Goal: Find specific page/section: Find specific page/section

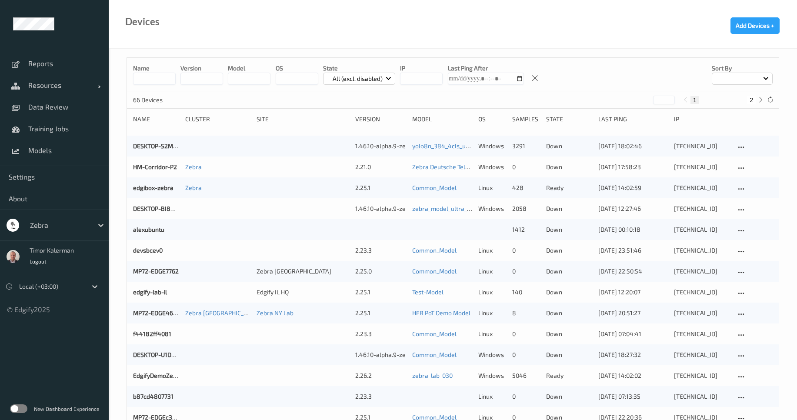
click at [80, 223] on div at bounding box center [59, 225] width 59 height 10
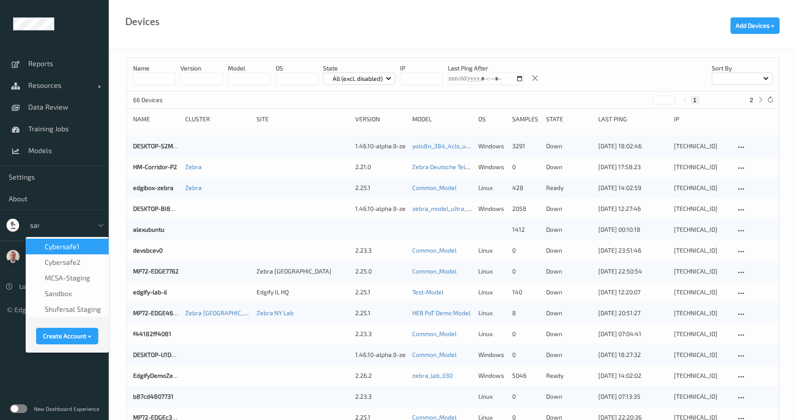
type input "sand"
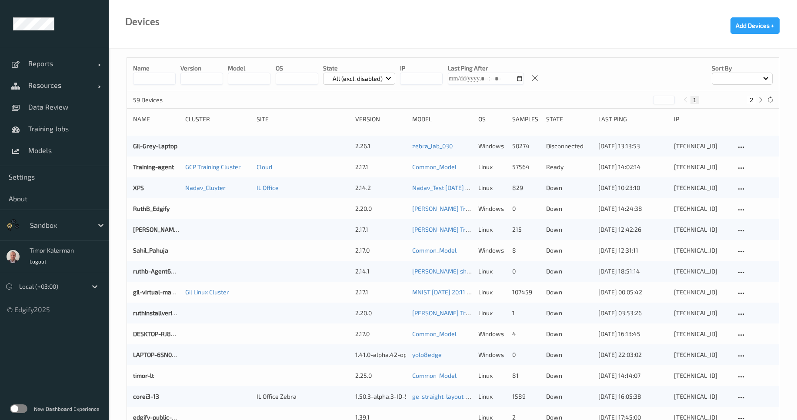
click at [167, 81] on input at bounding box center [154, 79] width 43 height 12
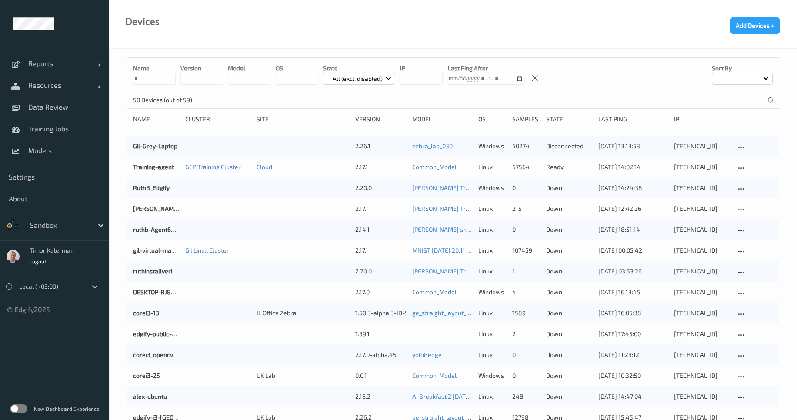
type input "*"
